Goal: Task Accomplishment & Management: Use online tool/utility

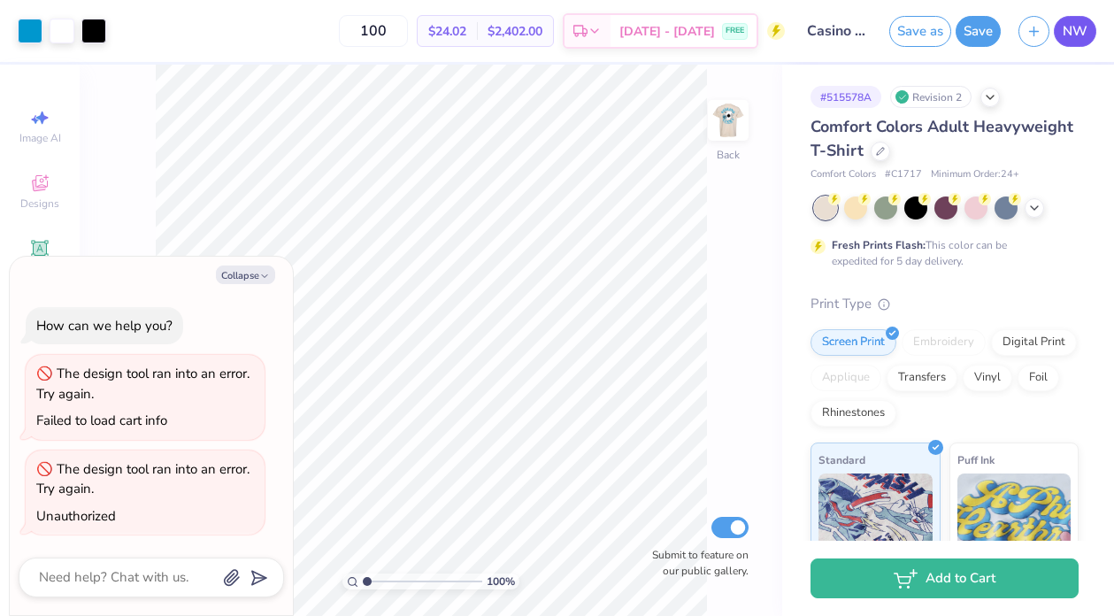
click at [1075, 27] on span "NW" at bounding box center [1075, 31] width 25 height 20
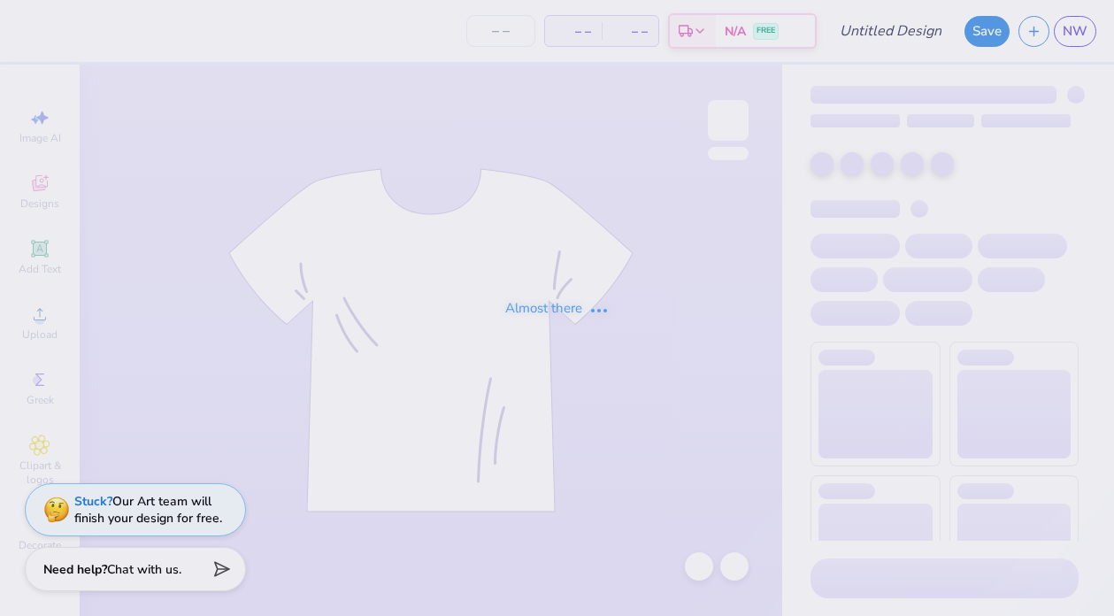
type input "Phi Mu Homecoming Sweater"
type input "100"
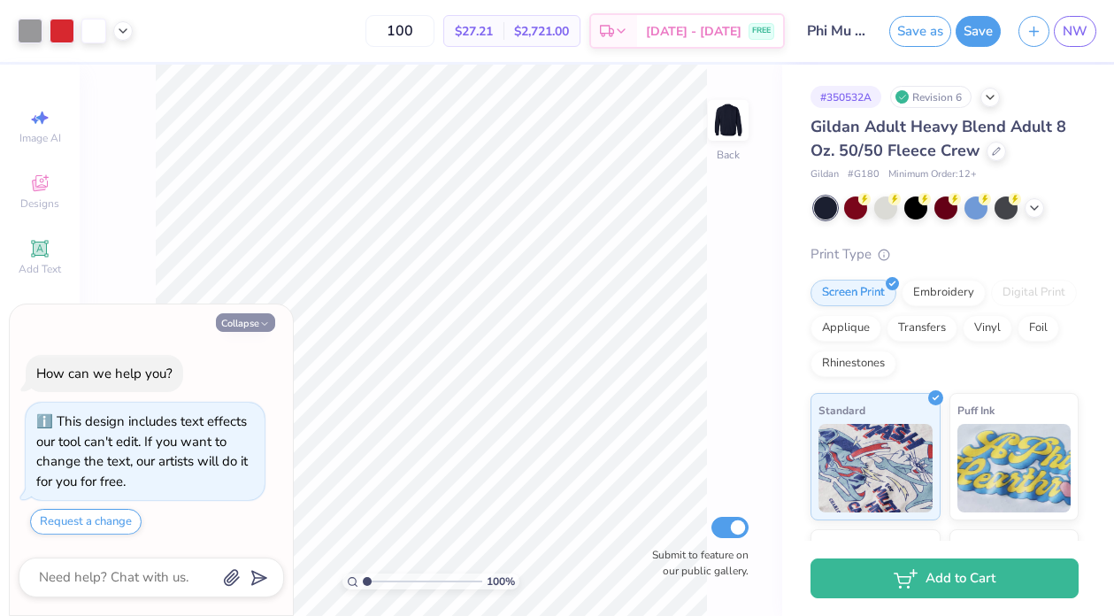
click at [251, 323] on button "Collapse" at bounding box center [245, 322] width 59 height 19
type textarea "x"
